Goal: Communication & Community: Answer question/provide support

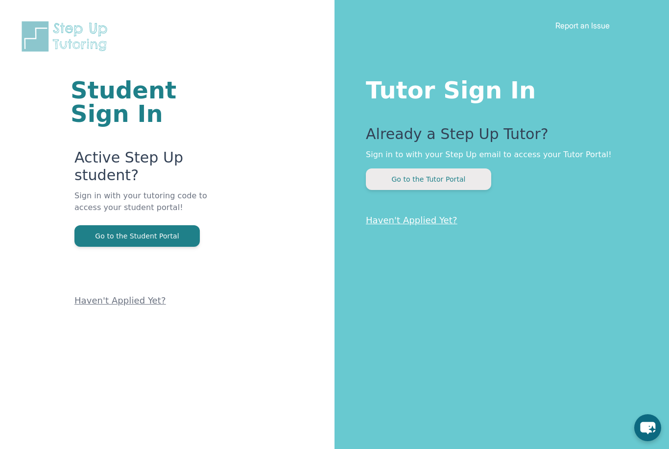
click at [388, 184] on button "Go to the Tutor Portal" at bounding box center [428, 180] width 125 height 22
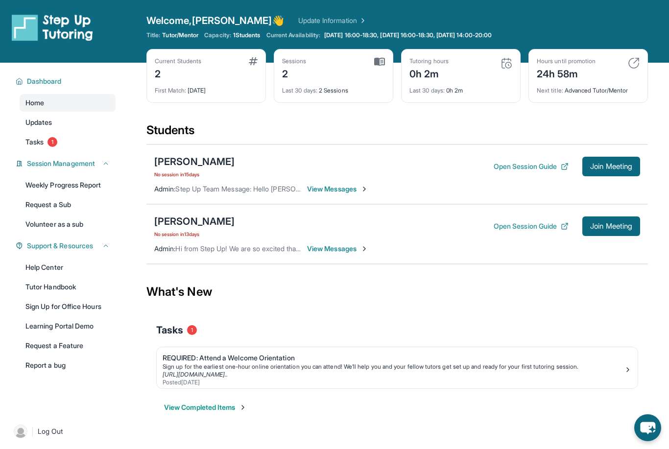
click at [344, 248] on span "View Messages" at bounding box center [337, 249] width 61 height 10
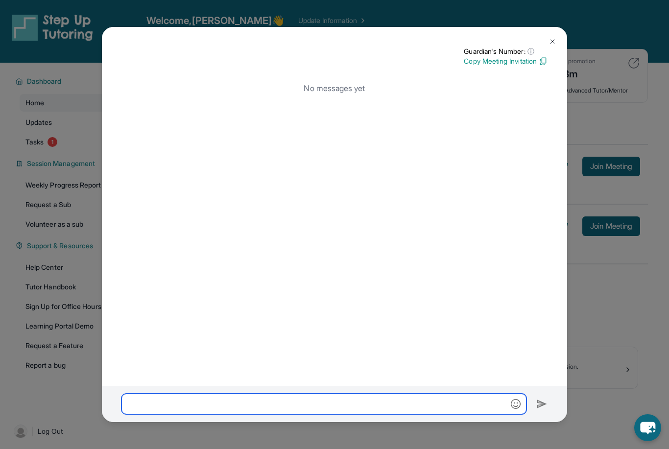
click at [297, 414] on input "text" at bounding box center [324, 404] width 405 height 21
type input "******"
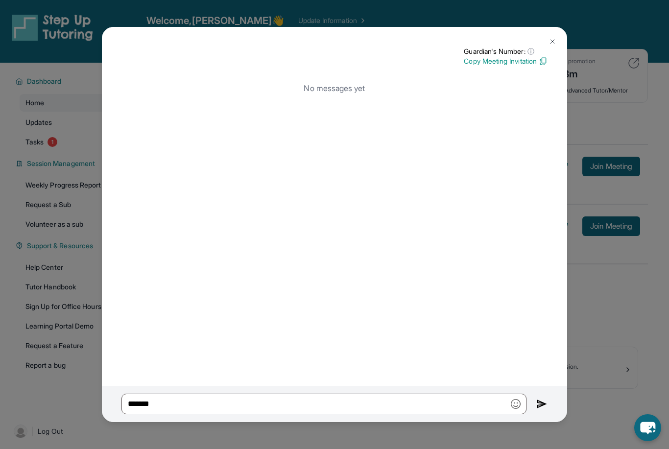
click at [546, 410] on img at bounding box center [542, 404] width 11 height 12
click at [603, 404] on div "Guardian's Number: ⓘ This isn't the guardian's real number — it's a private for…" at bounding box center [334, 224] width 669 height 449
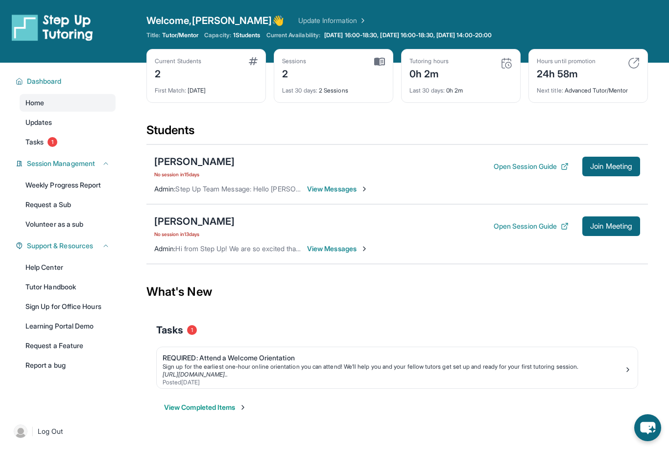
click at [336, 188] on span "View Messages" at bounding box center [337, 189] width 61 height 10
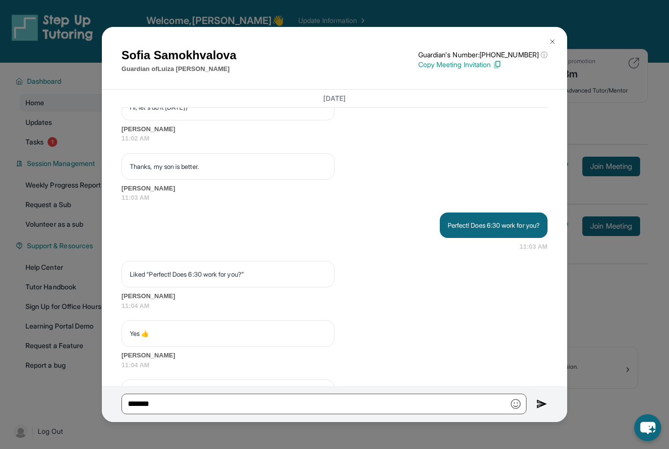
scroll to position [4958, 0]
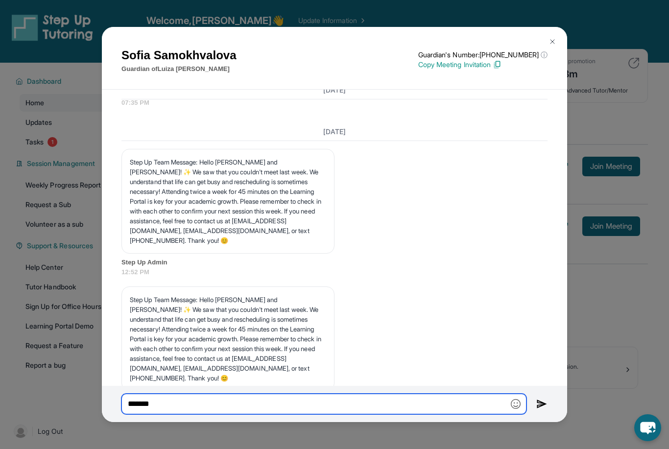
click at [339, 414] on input "******" at bounding box center [324, 404] width 405 height 21
type input "******"
click at [539, 410] on img at bounding box center [542, 404] width 11 height 12
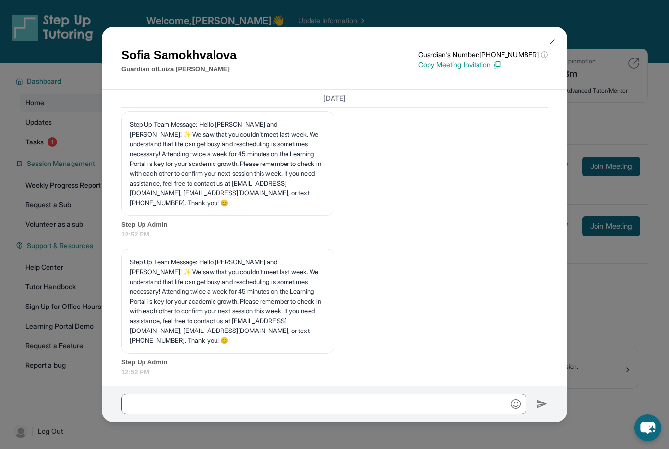
scroll to position [5007, 0]
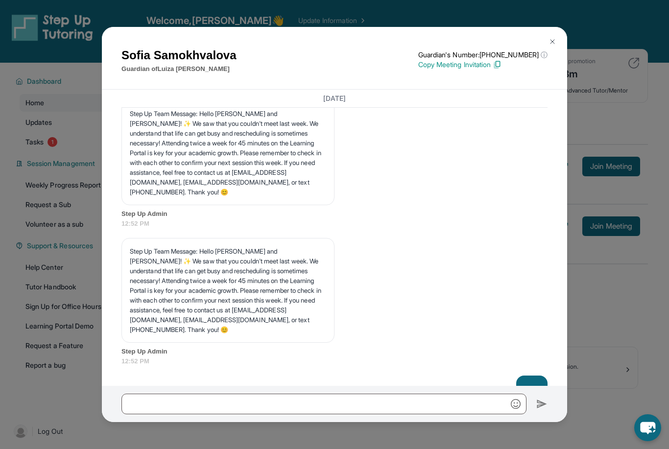
click at [429, 402] on div at bounding box center [335, 404] width 466 height 36
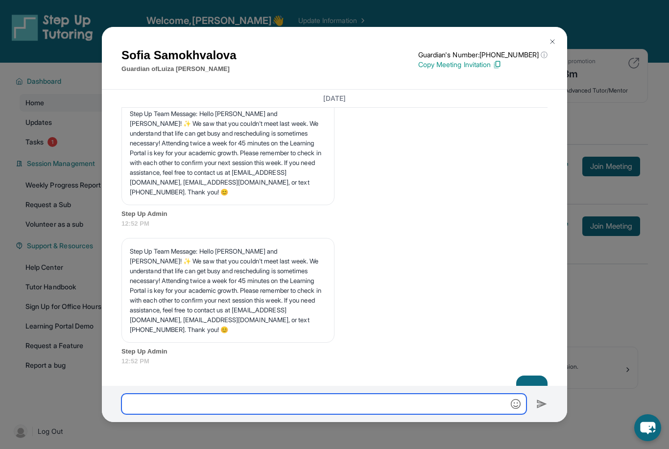
click at [425, 415] on input "text" at bounding box center [324, 404] width 405 height 21
type input "*"
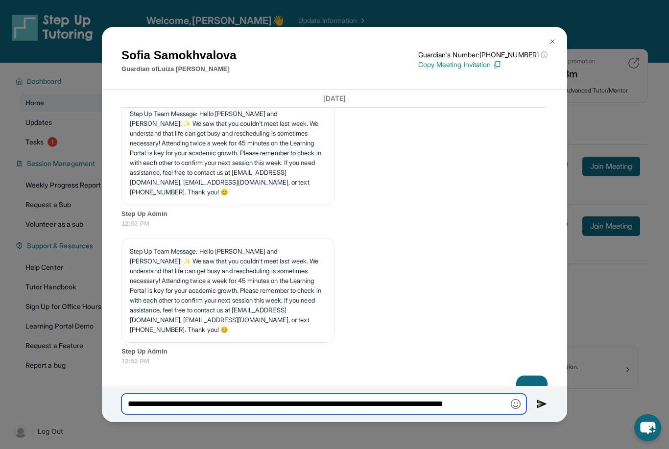
type input "**********"
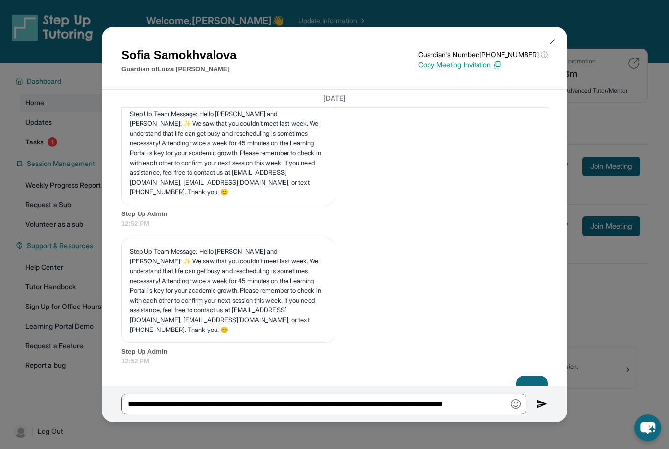
click at [538, 415] on button at bounding box center [542, 404] width 11 height 21
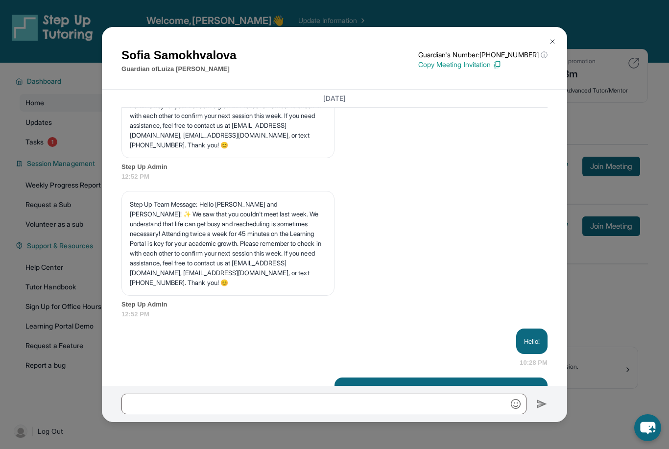
scroll to position [5065, 0]
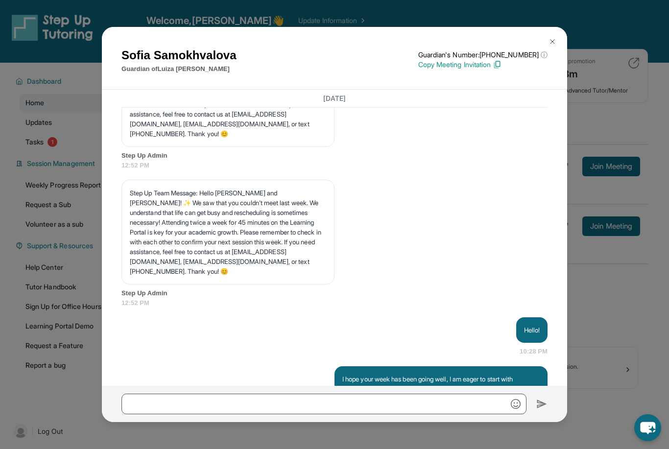
click at [668, 229] on div "[PERSON_NAME] Guardian of [PERSON_NAME] Guardian's Number: [PHONE_NUMBER] ⓘ Thi…" at bounding box center [334, 224] width 669 height 449
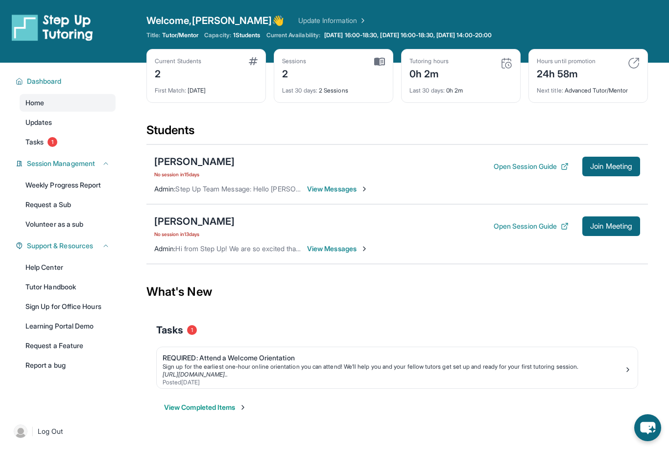
click at [341, 251] on span "View Messages" at bounding box center [337, 249] width 61 height 10
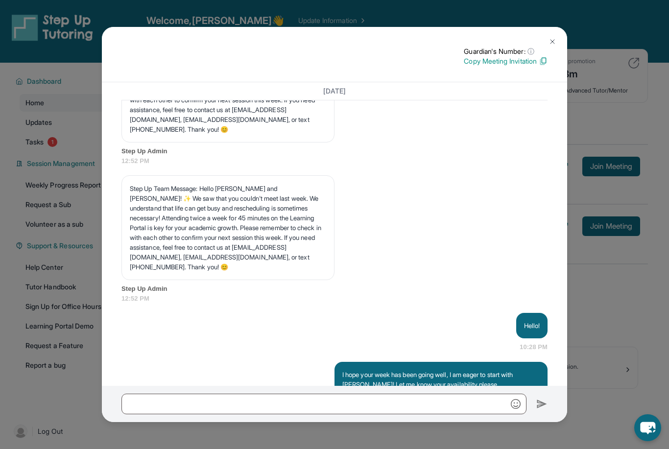
scroll to position [4807, 0]
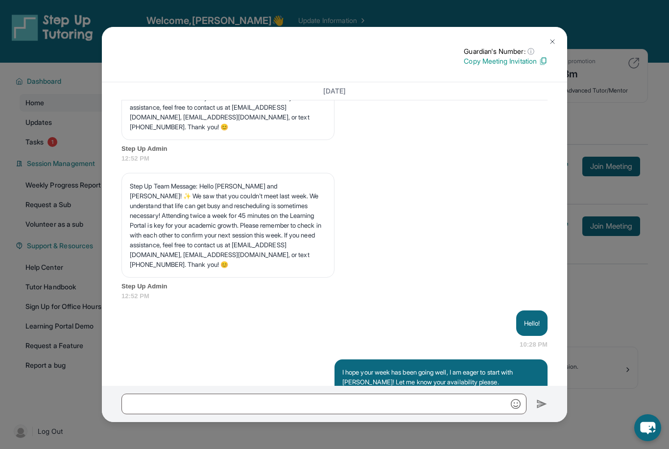
click at [607, 251] on div "Guardian's Number: ⓘ This isn't the guardian's real number — it's a private for…" at bounding box center [334, 224] width 669 height 449
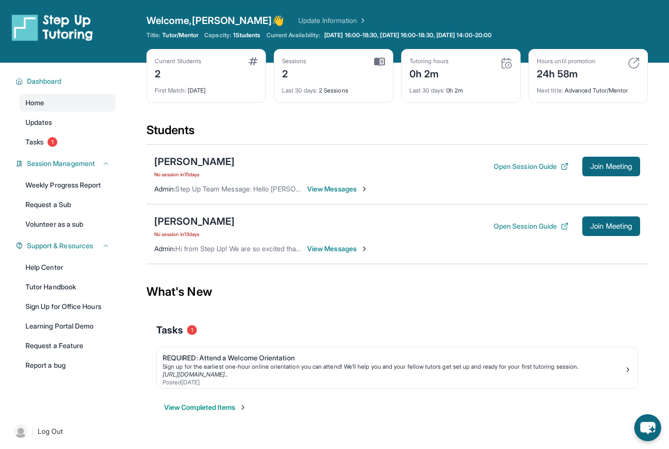
click at [341, 192] on span "View Messages" at bounding box center [337, 189] width 61 height 10
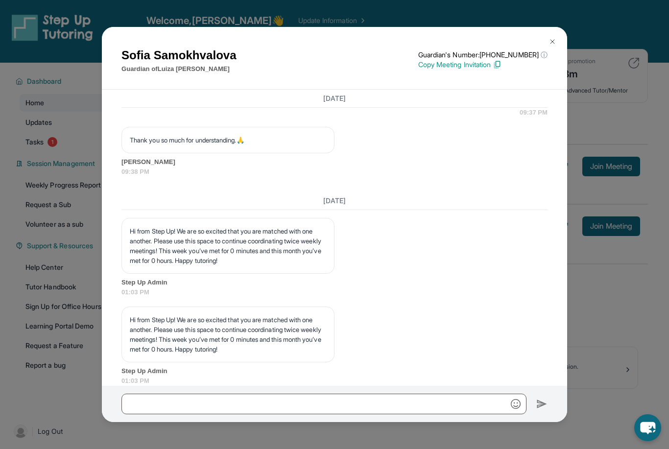
scroll to position [5065, 0]
